Goal: Find specific page/section: Locate item on page

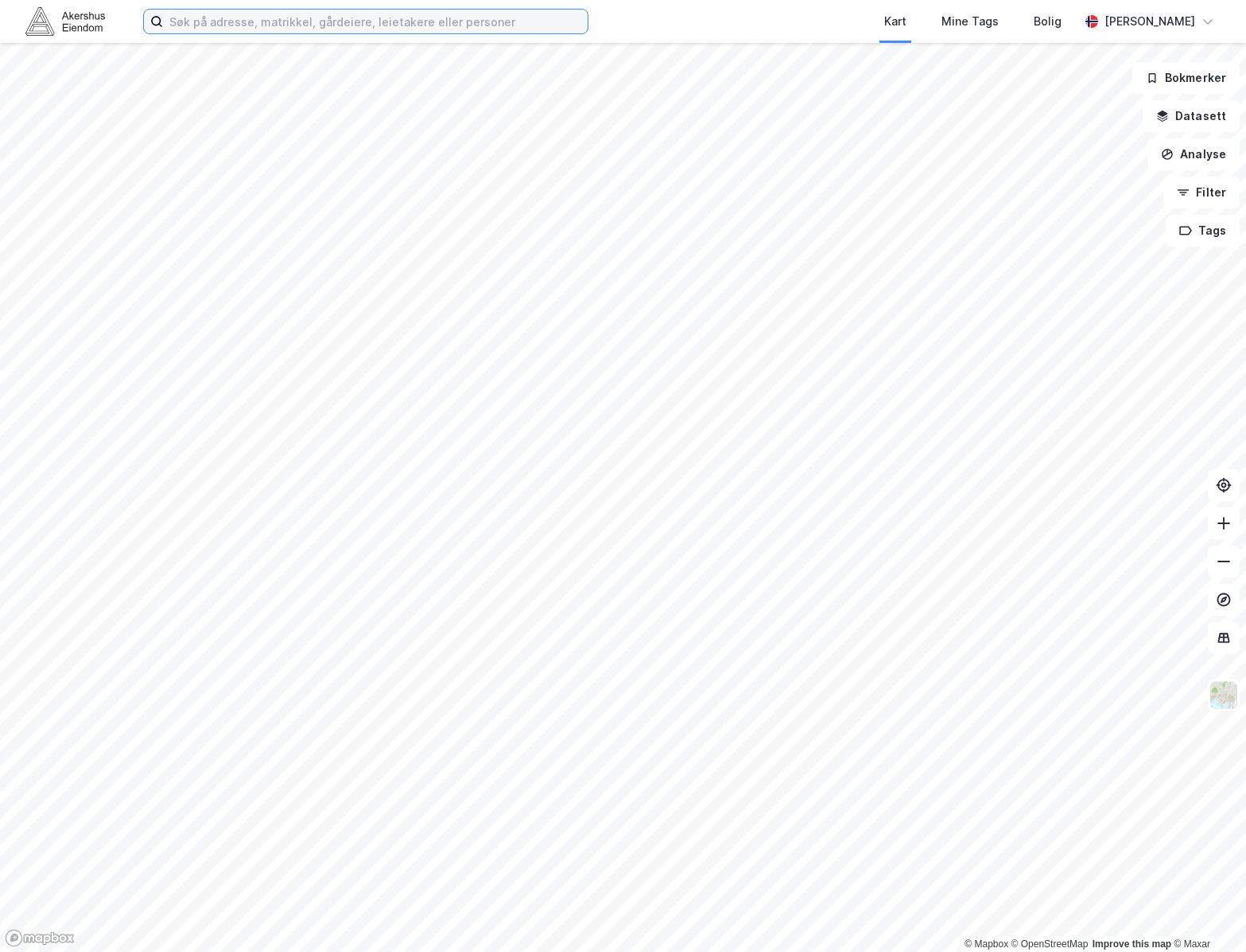
click at [274, 30] on input at bounding box center [375, 21] width 424 height 24
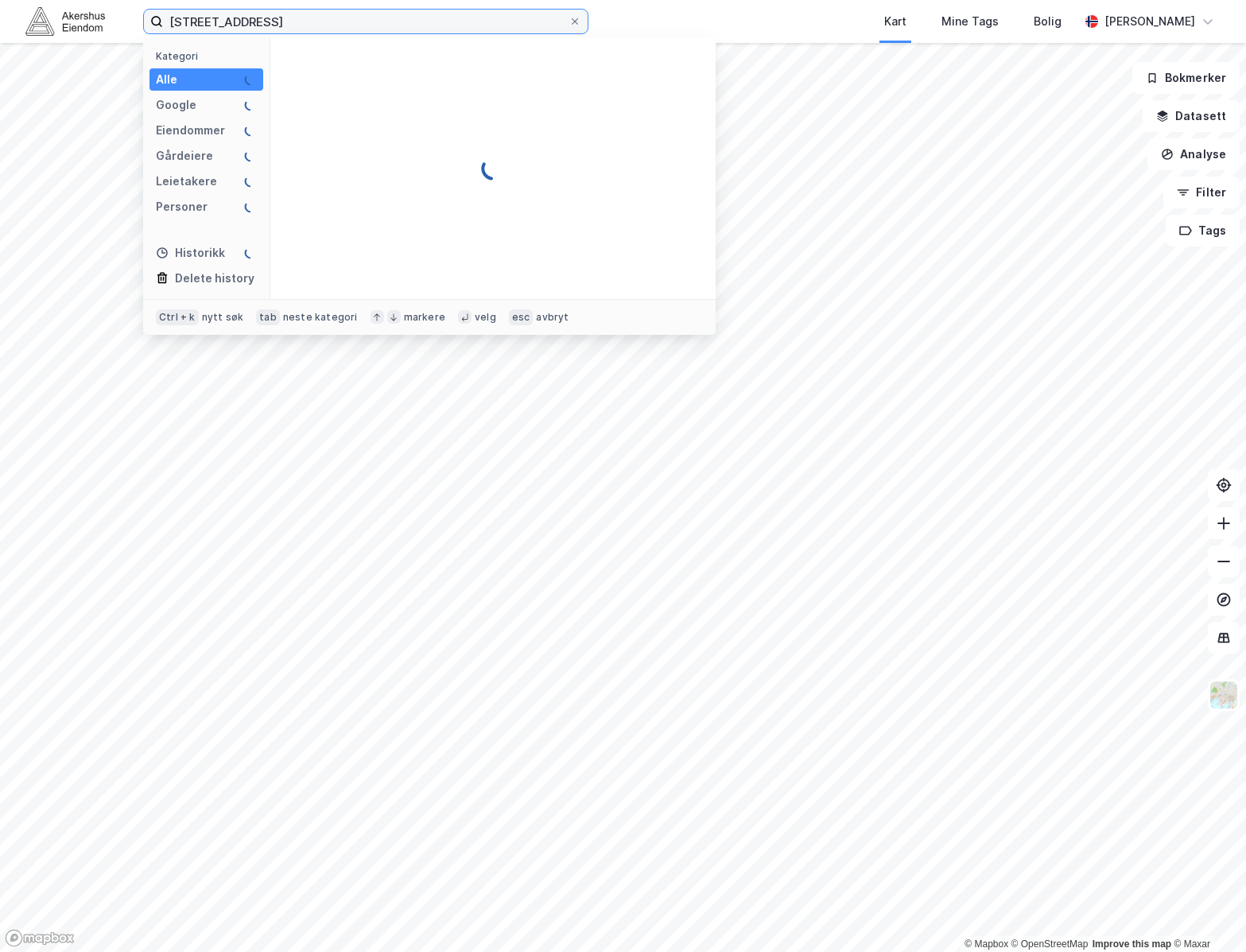
type input "[STREET_ADDRESS]"
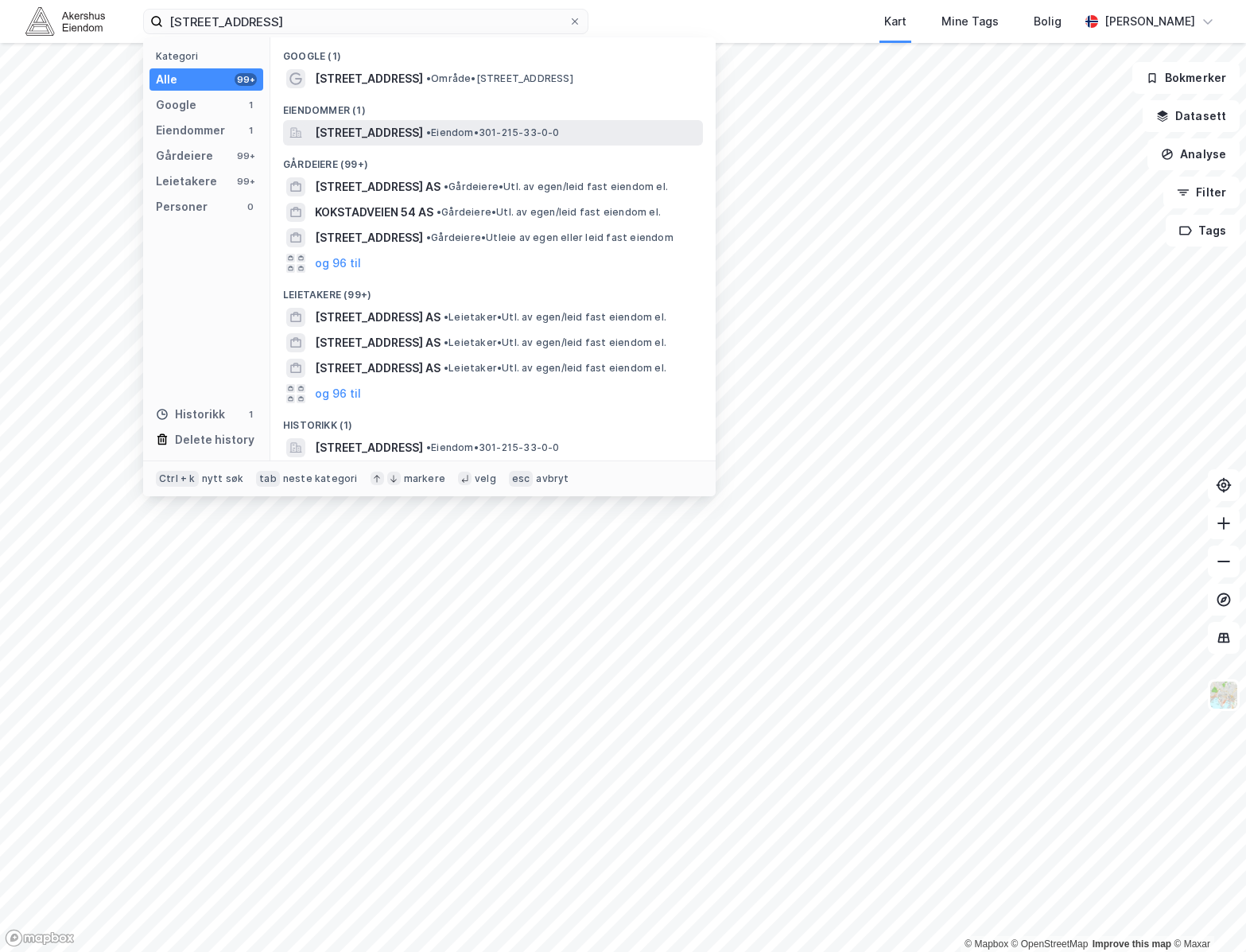
click at [410, 133] on span "[STREET_ADDRESS]" at bounding box center [368, 133] width 108 height 19
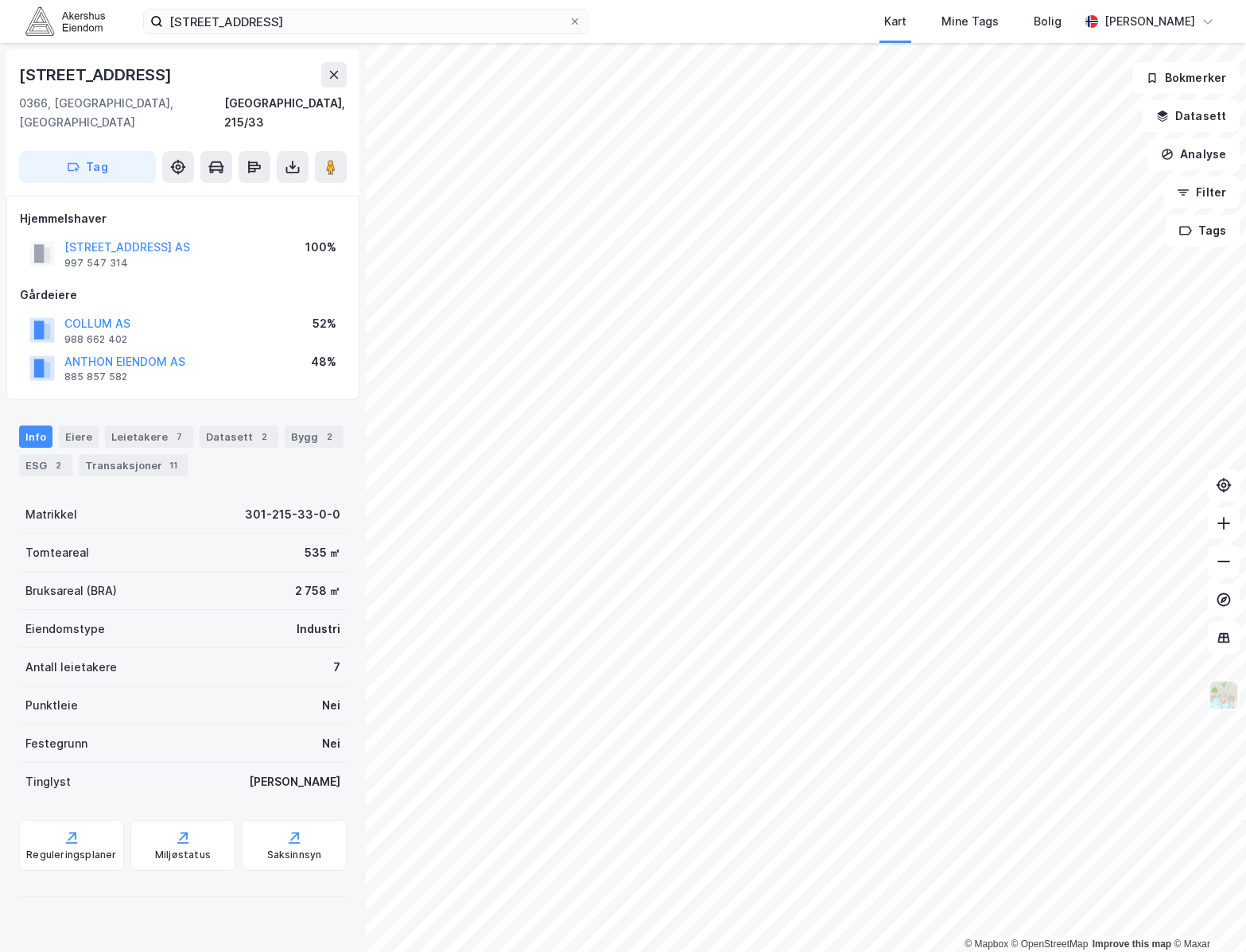
click at [1224, 699] on img at bounding box center [1223, 694] width 30 height 30
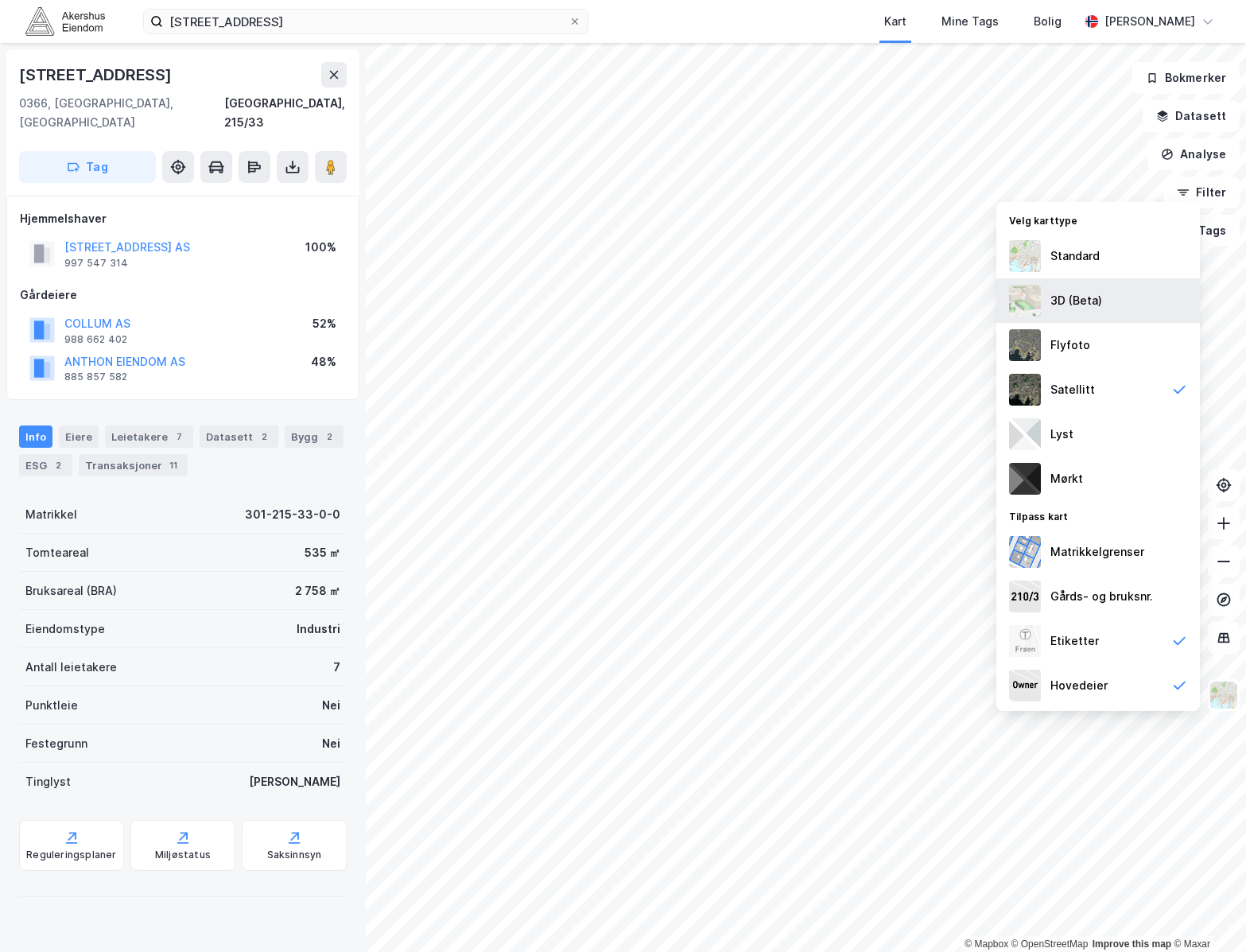
click at [1084, 296] on div "3D (Beta)" at bounding box center [1076, 301] width 52 height 19
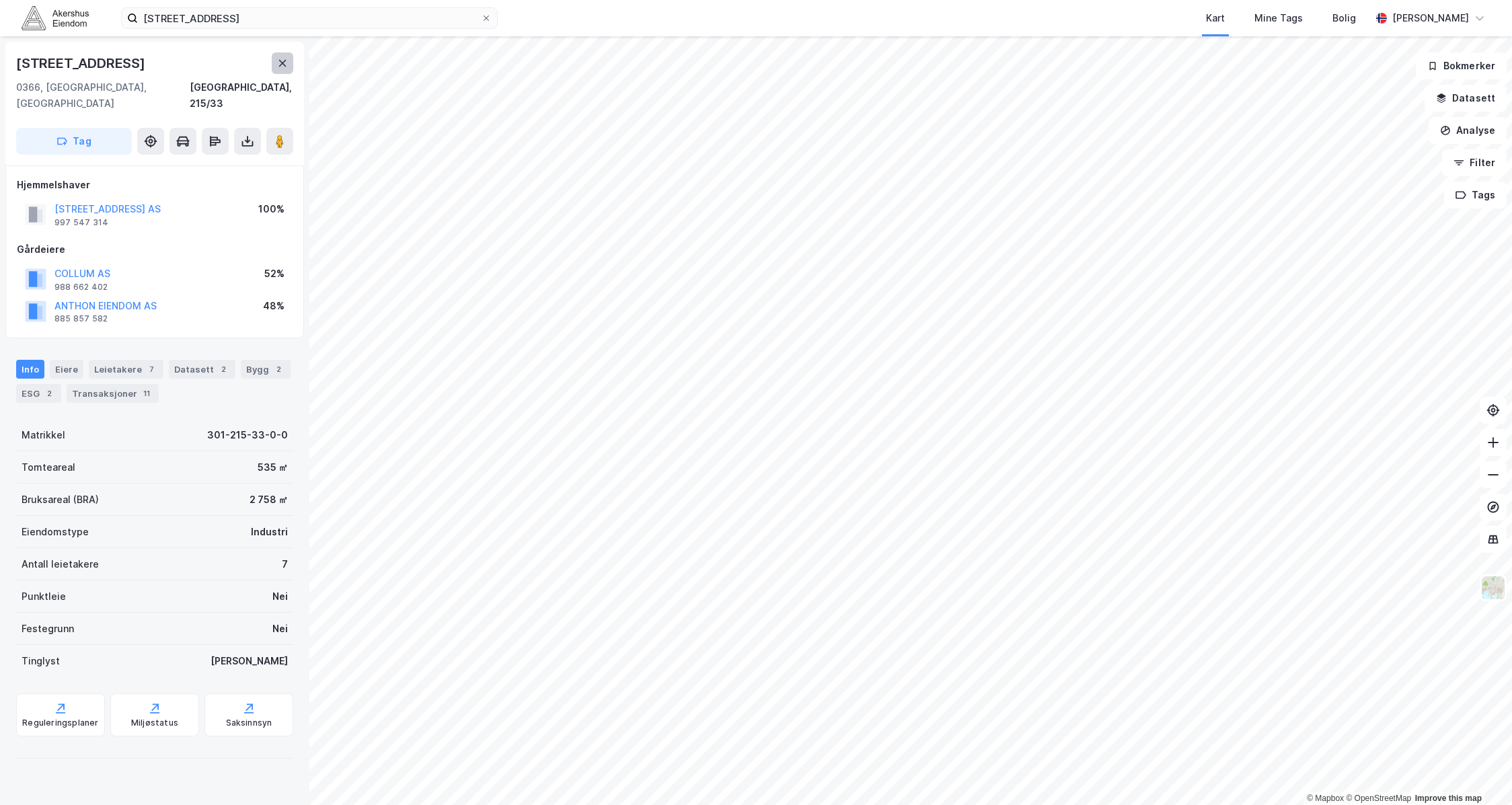
click at [283, 58] on icon at bounding box center [282, 63] width 11 height 11
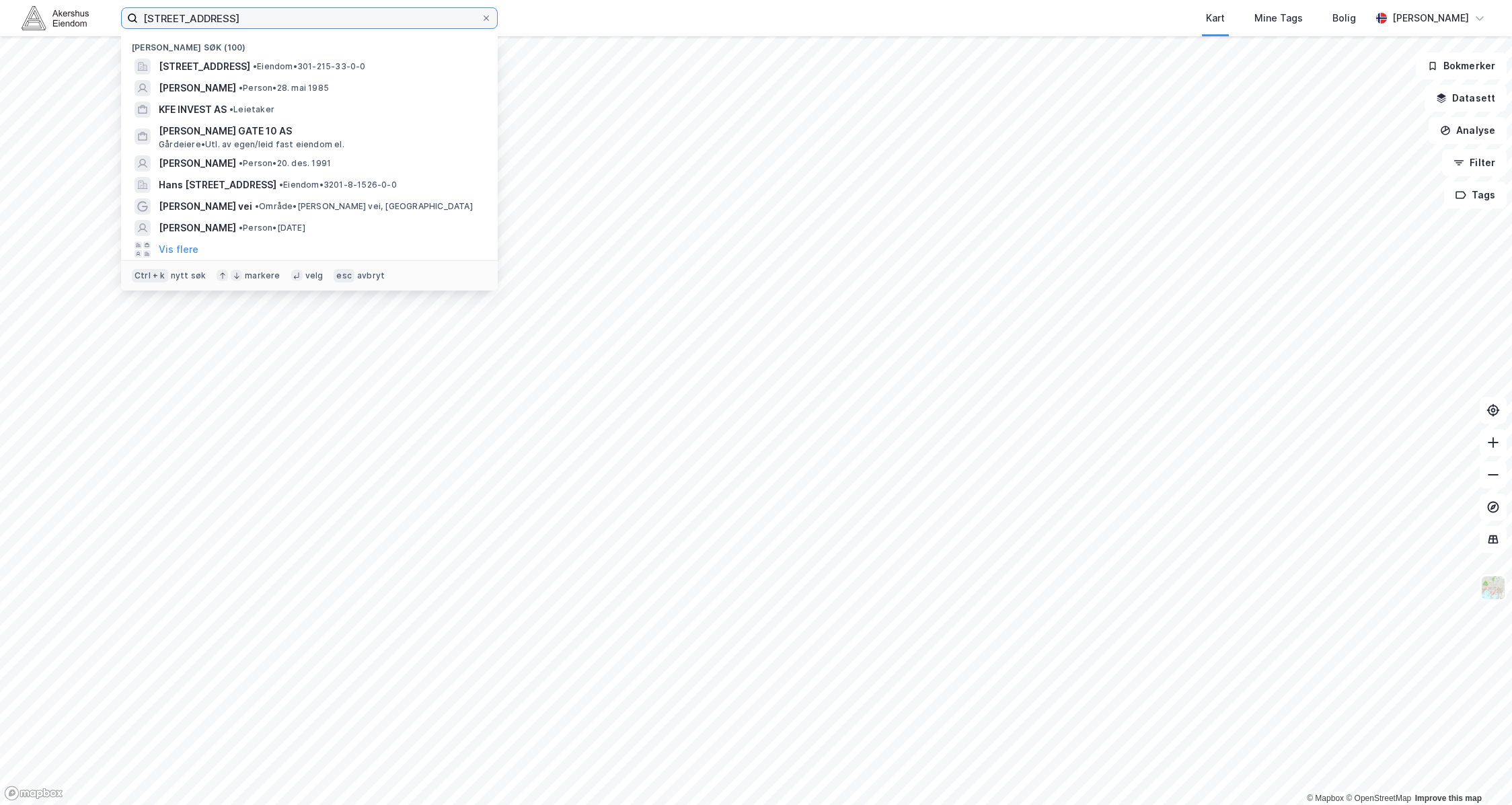
click at [239, 20] on input "[STREET_ADDRESS]" at bounding box center [309, 18] width 343 height 20
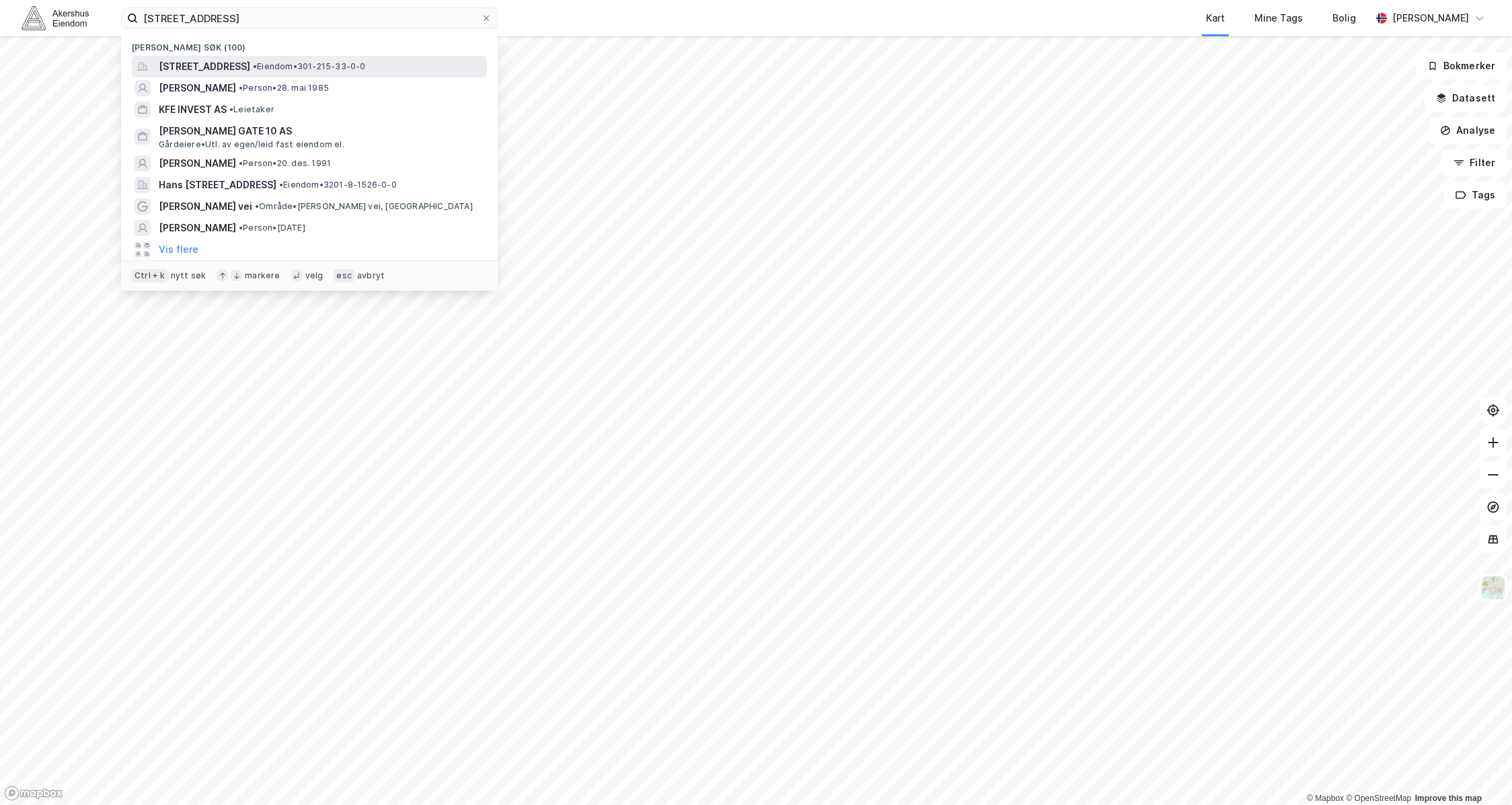
click at [251, 66] on span "[STREET_ADDRESS]" at bounding box center [205, 67] width 91 height 16
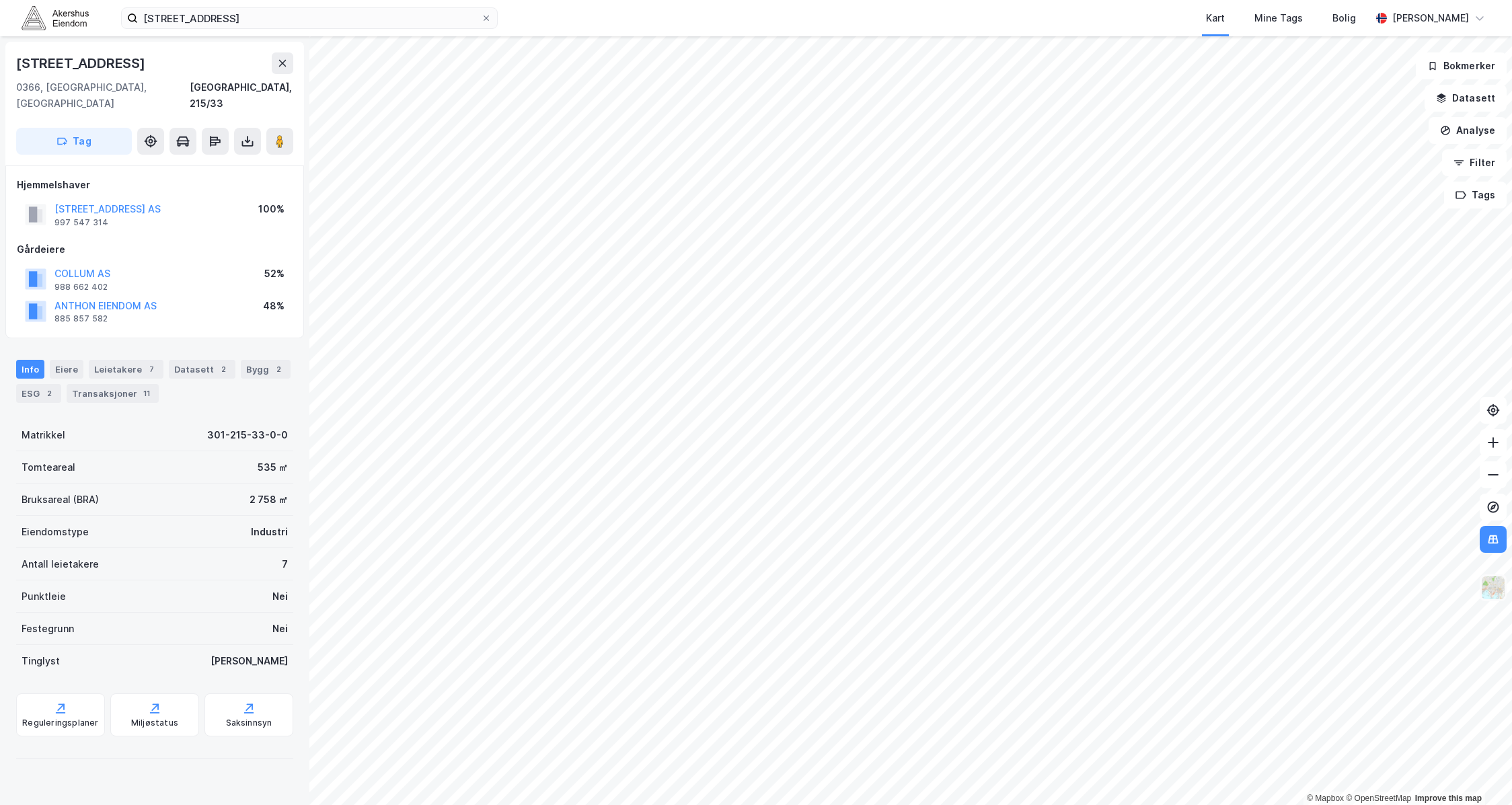
click at [1053, 584] on img at bounding box center [1492, 587] width 25 height 25
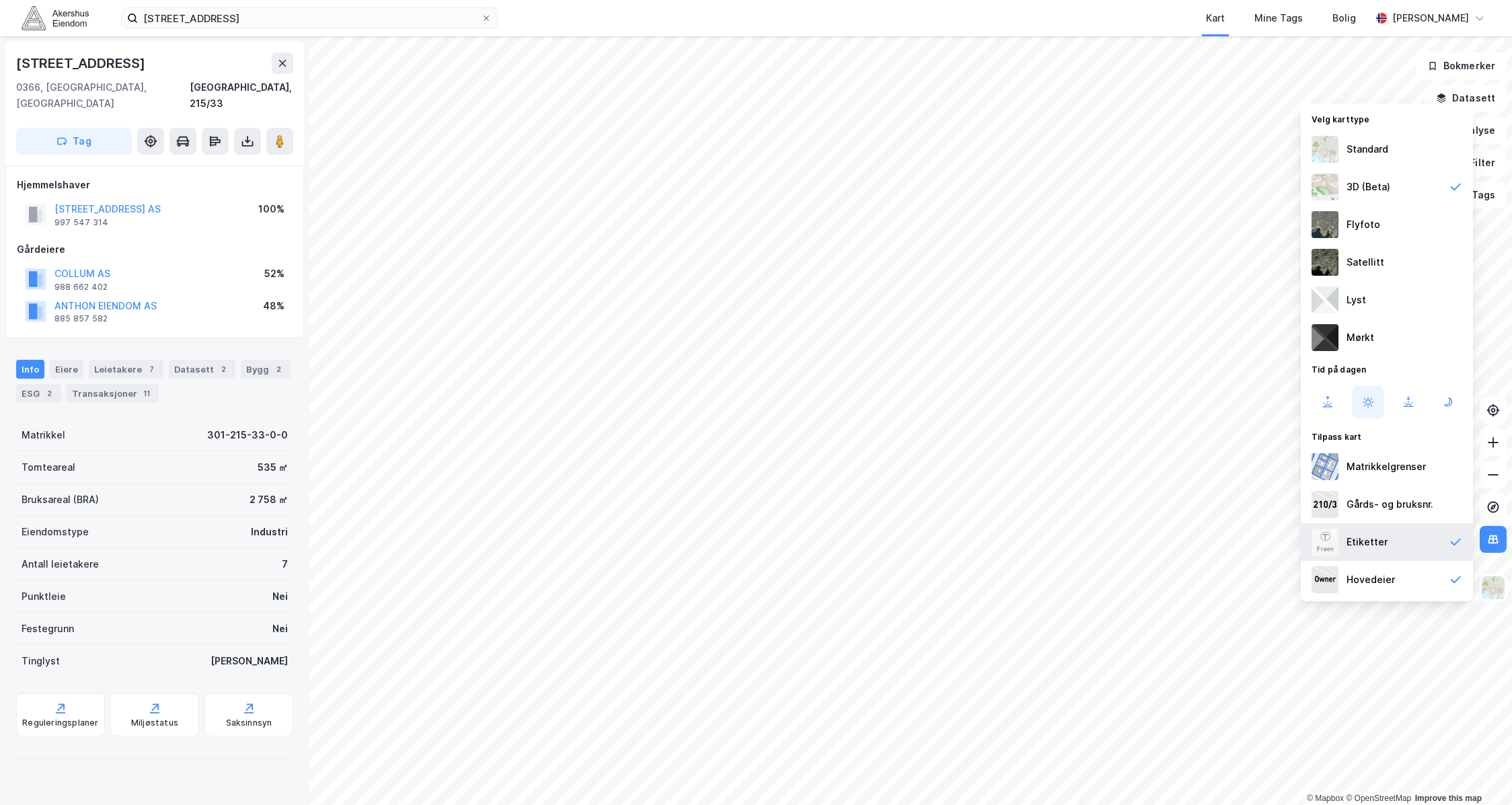
click at [1053, 546] on div "Etiketter" at bounding box center [1386, 542] width 172 height 38
click at [1053, 580] on div "Hovedeier" at bounding box center [1370, 580] width 48 height 16
click at [1053, 541] on div "Etiketter" at bounding box center [1367, 542] width 41 height 16
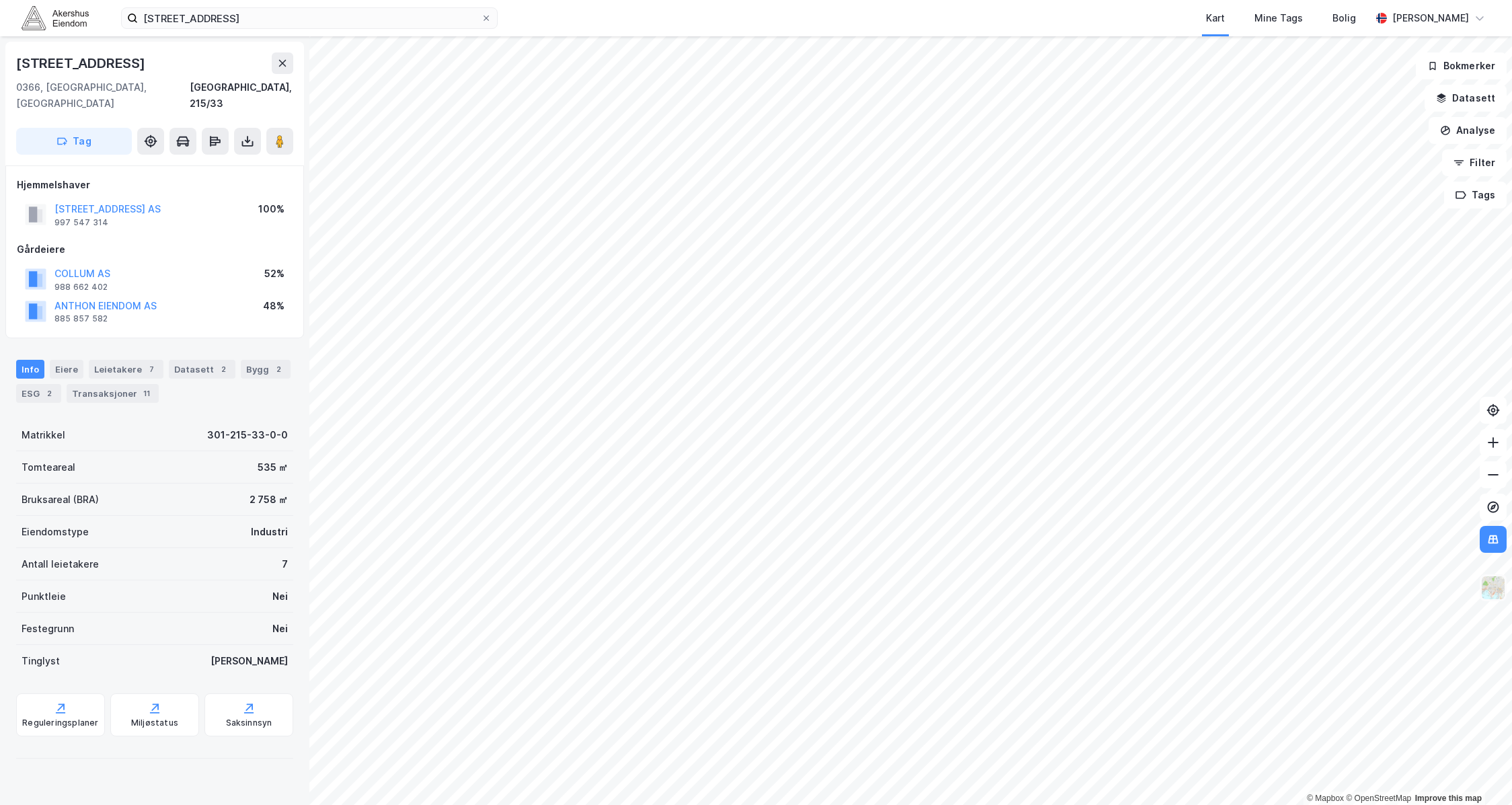
click at [1053, 589] on img at bounding box center [1492, 587] width 25 height 25
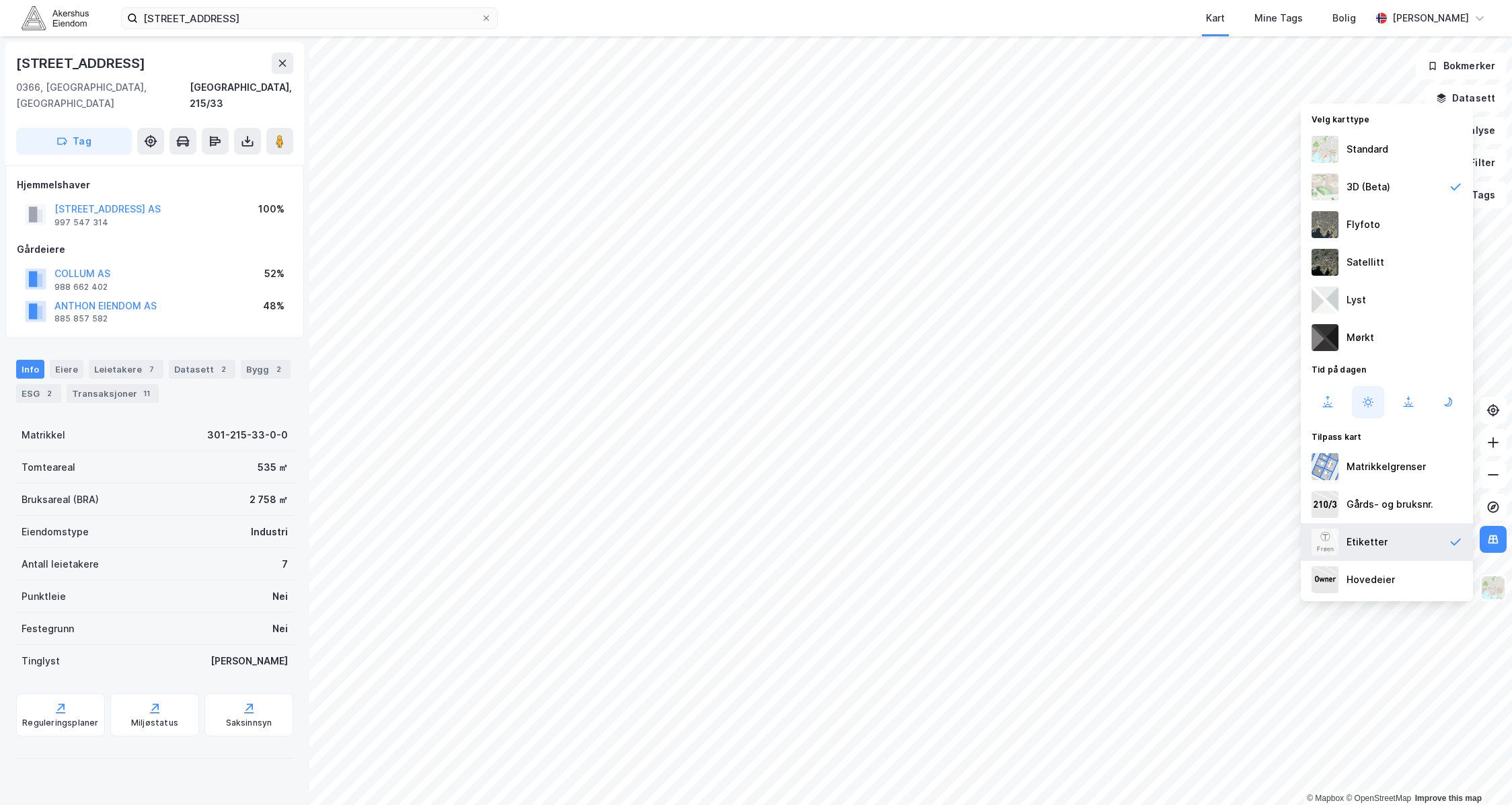
click at [1053, 549] on div "Etiketter" at bounding box center [1367, 542] width 41 height 16
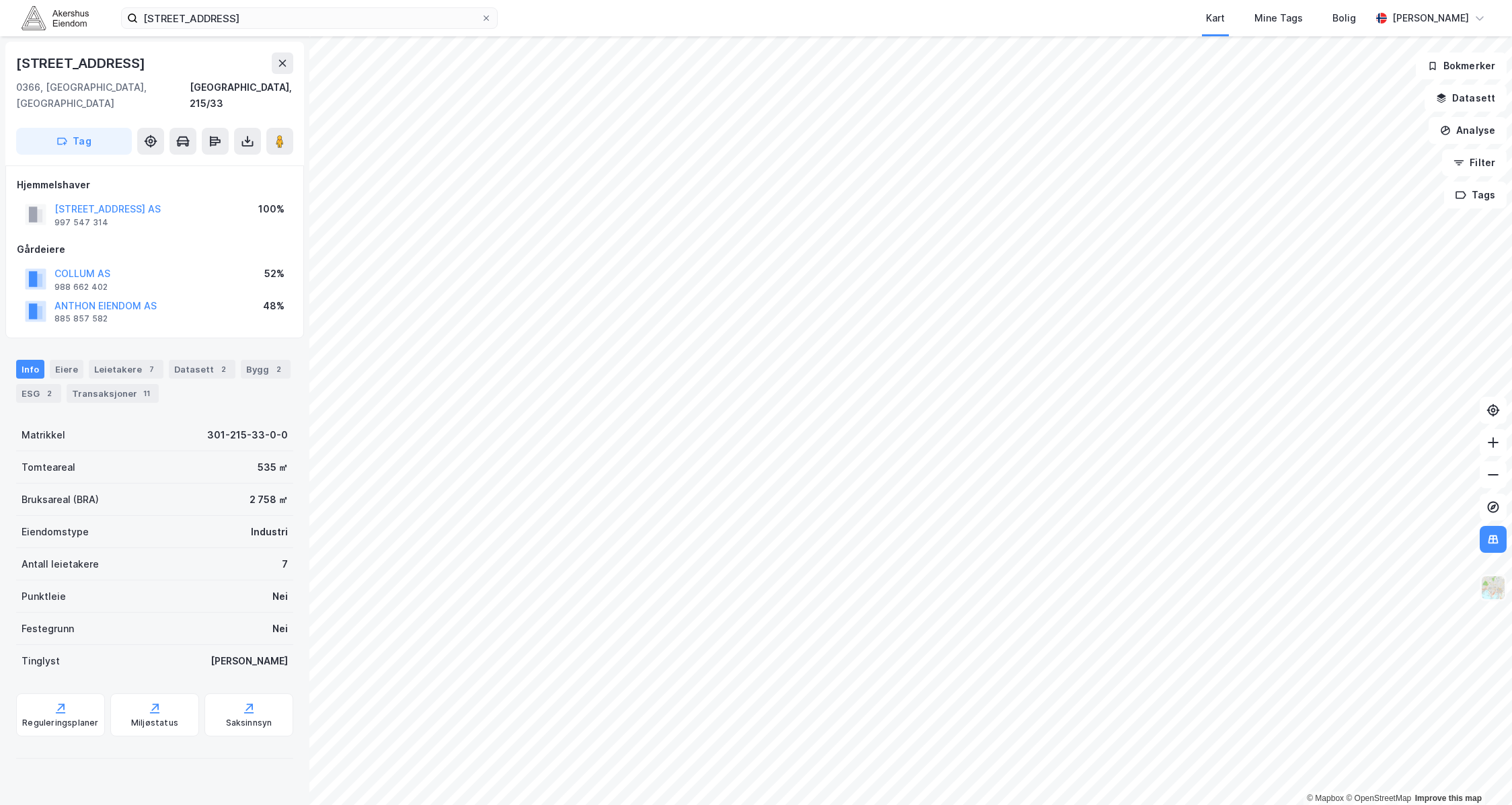
click at [1053, 588] on img at bounding box center [1492, 587] width 25 height 25
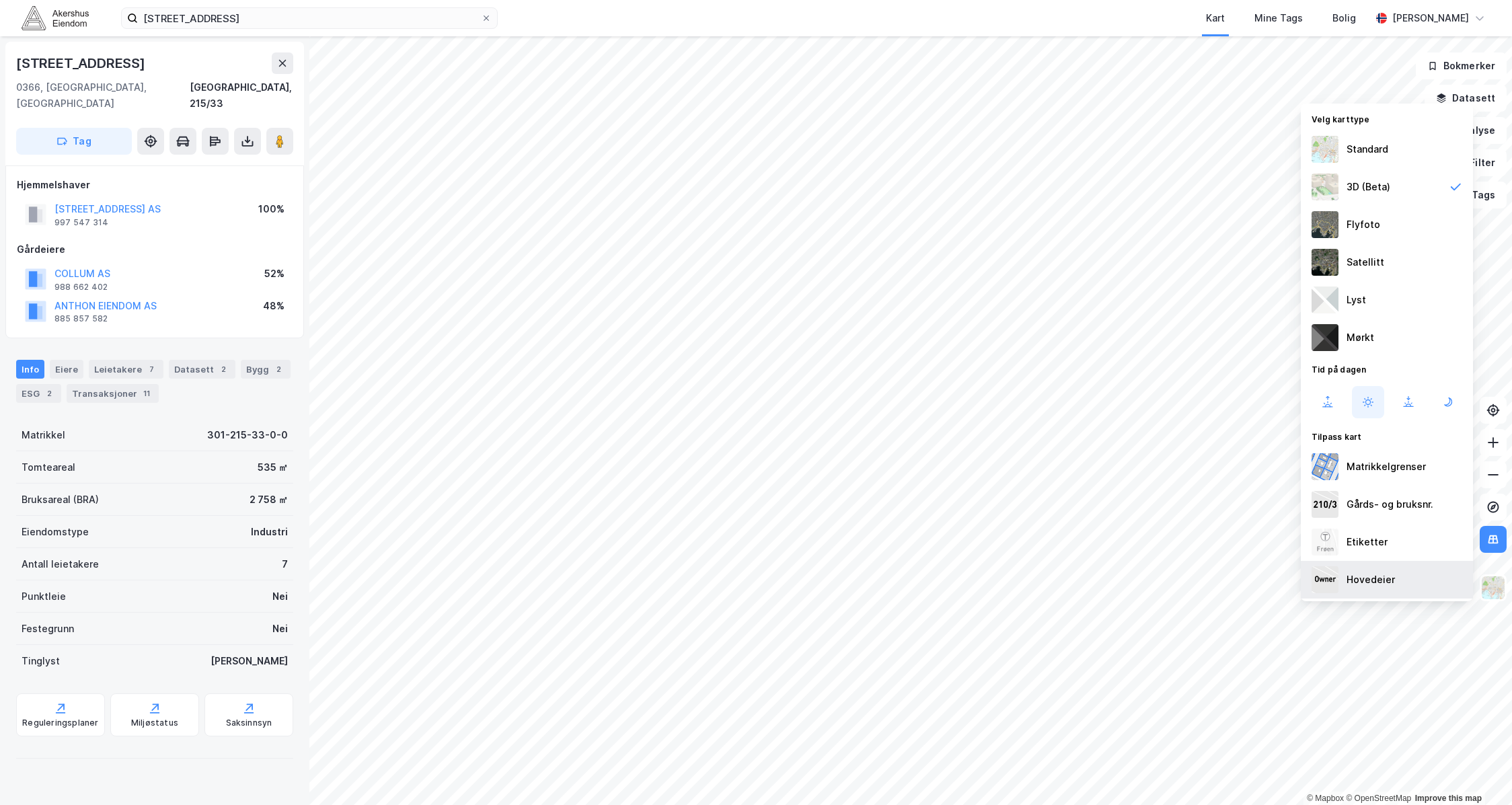
click at [1053, 592] on div "Hovedeier" at bounding box center [1386, 580] width 172 height 38
click at [1053, 580] on div "Hovedeier" at bounding box center [1370, 580] width 48 height 16
click at [1053, 569] on div "Hovedeier" at bounding box center [1386, 580] width 172 height 38
click at [1053, 577] on div "Hovedeier" at bounding box center [1386, 580] width 172 height 38
click at [1053, 586] on img at bounding box center [1492, 587] width 25 height 25
